Goal: Information Seeking & Learning: Understand process/instructions

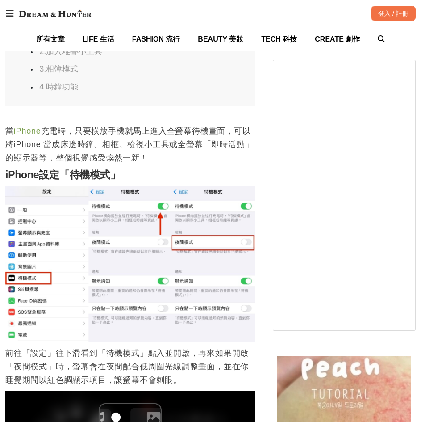
scroll to position [625, 0]
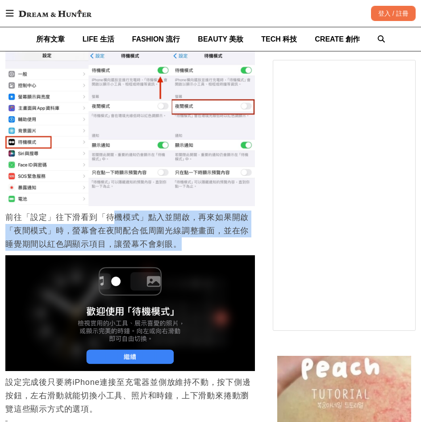
drag, startPoint x: 112, startPoint y: 221, endPoint x: 216, endPoint y: 246, distance: 107.2
click at [216, 246] on p "前往「設定」往下滑看到「待機模式」點入並開啟，再來如果開啟「夜間模式」時，螢幕會在夜間配合低周圍光線調整畫面，並在你睡覺期間以紅色調顯示項目，讓螢幕不會刺眼。" at bounding box center [130, 230] width 250 height 40
click at [146, 242] on p "前往「設定」往下滑看到「待機模式」點入並開啟，再來如果開啟「夜間模式」時，螢幕會在夜間配合低周圍光線調整畫面，並在你睡覺期間以紅色調顯示項目，讓螢幕不會刺眼。" at bounding box center [130, 230] width 250 height 40
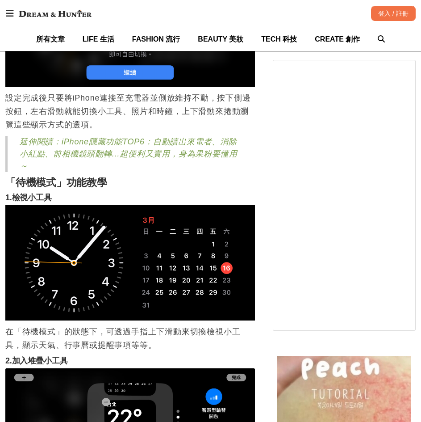
scroll to position [804, 0]
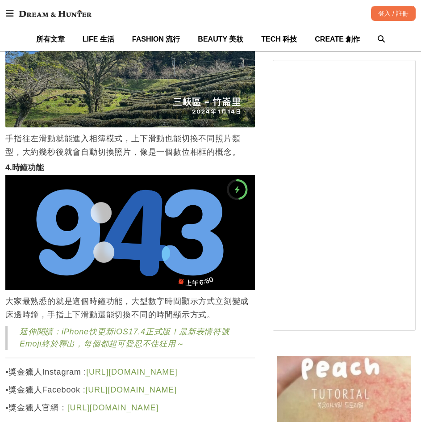
scroll to position [1429, 0]
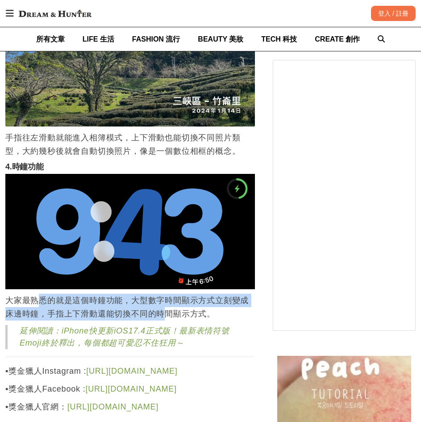
drag, startPoint x: 36, startPoint y: 302, endPoint x: 164, endPoint y: 314, distance: 128.4
click at [164, 314] on p "大家最熟悉的就是這個時鐘功能，大型數字時間顯示方式立刻變成床邊時鐘，手指上下滑動還能切換不同的時間顯示方式。" at bounding box center [130, 306] width 250 height 27
click at [117, 310] on p "大家最熟悉的就是這個時鐘功能，大型數字時間顯示方式立刻變成床邊時鐘，手指上下滑動還能切換不同的時間顯示方式。" at bounding box center [130, 306] width 250 height 27
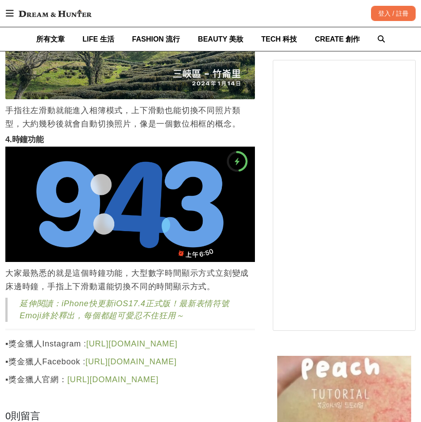
scroll to position [1519, 0]
